Goal: Information Seeking & Learning: Learn about a topic

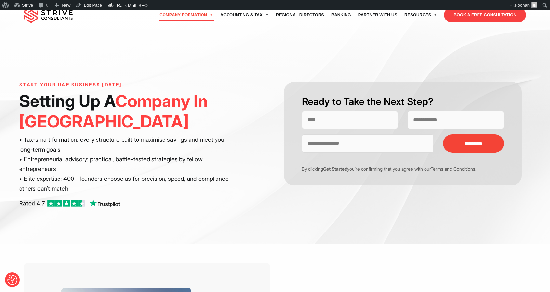
click at [260, 135] on div "Start Your UAE Business Today Setting Up A Company In Dubai • Tax-smart formati…" at bounding box center [147, 148] width 256 height 132
click at [243, 234] on div "**********" at bounding box center [275, 126] width 550 height 233
click at [24, 18] on link "Dashboard" at bounding box center [37, 16] width 52 height 8
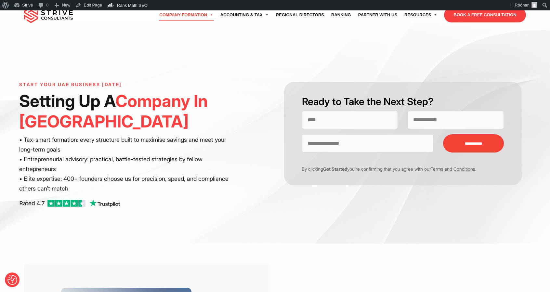
click at [195, 243] on div "**********" at bounding box center [275, 126] width 550 height 233
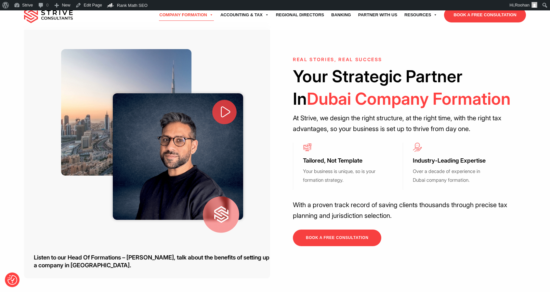
scroll to position [284, 0]
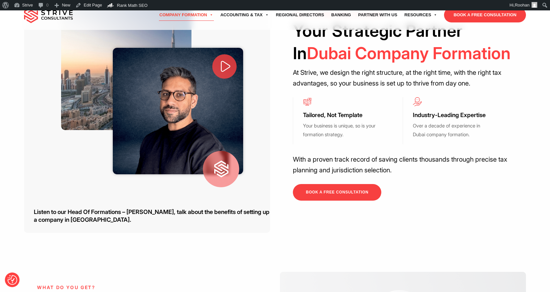
click at [225, 66] on icon at bounding box center [225, 66] width 15 height 15
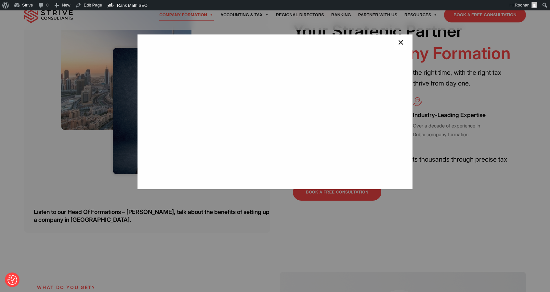
click at [398, 43] on span "×" at bounding box center [401, 43] width 6 height 13
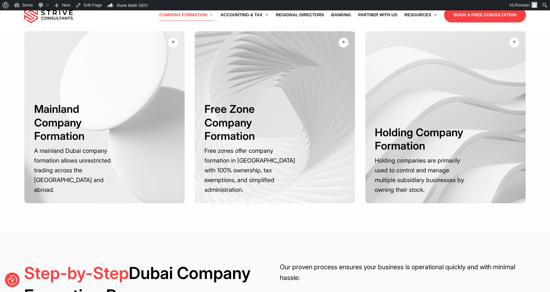
scroll to position [891, 0]
click at [328, 109] on p "Free zones offer company formation in [GEOGRAPHIC_DATA] with 100% ownership, ta…" at bounding box center [320, 138] width 64 height 59
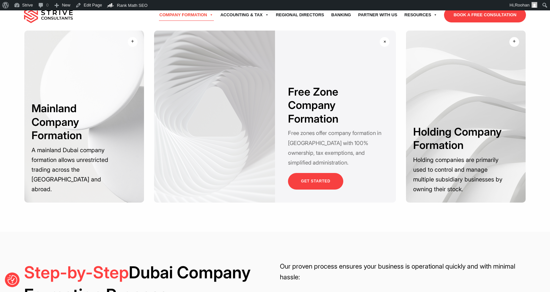
click at [238, 109] on div at bounding box center [214, 117] width 121 height 172
click at [92, 107] on div at bounding box center [84, 117] width 120 height 172
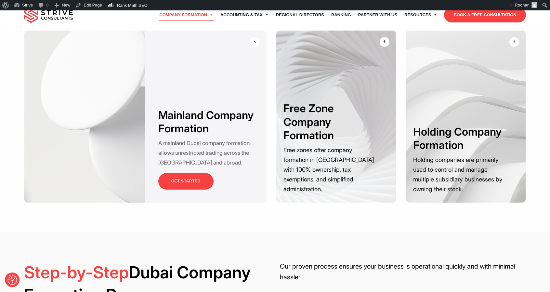
click at [389, 227] on div "Choosing a Business Activity in [GEOGRAPHIC_DATA] Choosing The Right Company Se…" at bounding box center [275, 85] width 550 height 294
click at [259, 44] on div "Mainland Company Formation A mainland Dubai company formation allows unrestrict…" at bounding box center [145, 117] width 242 height 172
click at [254, 40] on div "+" at bounding box center [255, 42] width 8 height 8
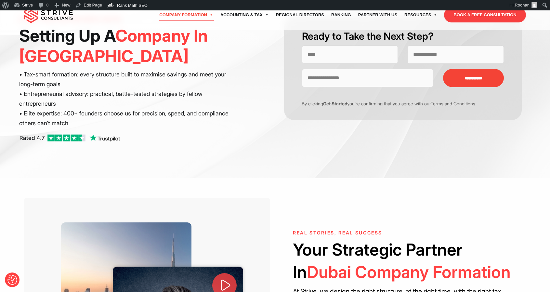
scroll to position [0, 0]
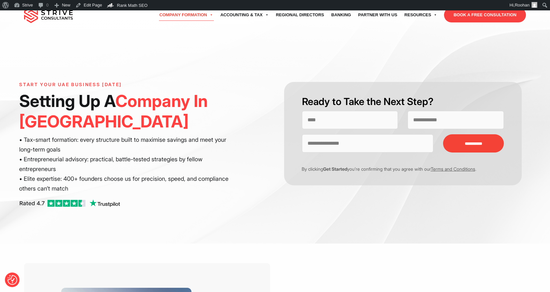
click at [64, 21] on img at bounding box center [48, 15] width 49 height 16
